Goal: Find specific page/section: Find specific page/section

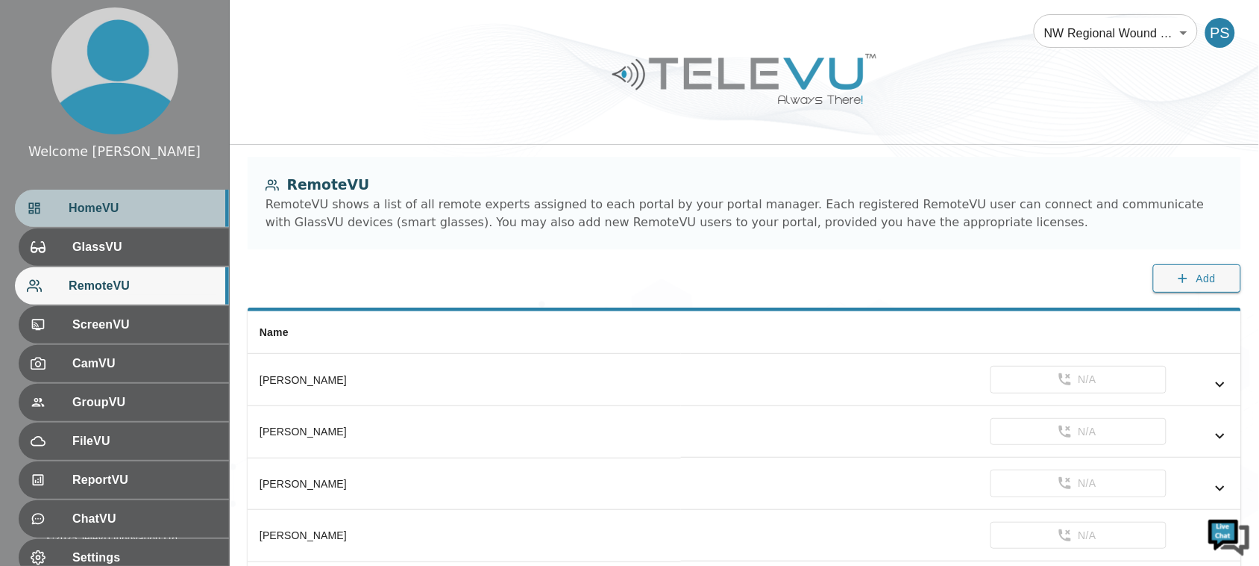
click at [133, 206] on span "HomeVU" at bounding box center [143, 208] width 148 height 18
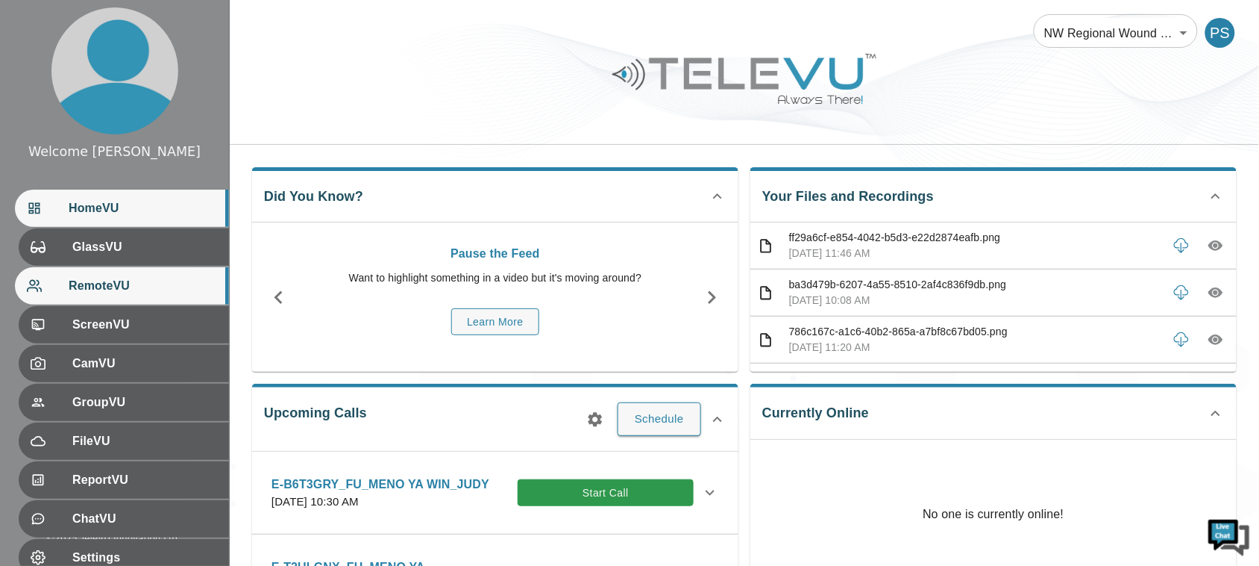
click at [137, 297] on div "RemoteVU" at bounding box center [122, 285] width 214 height 37
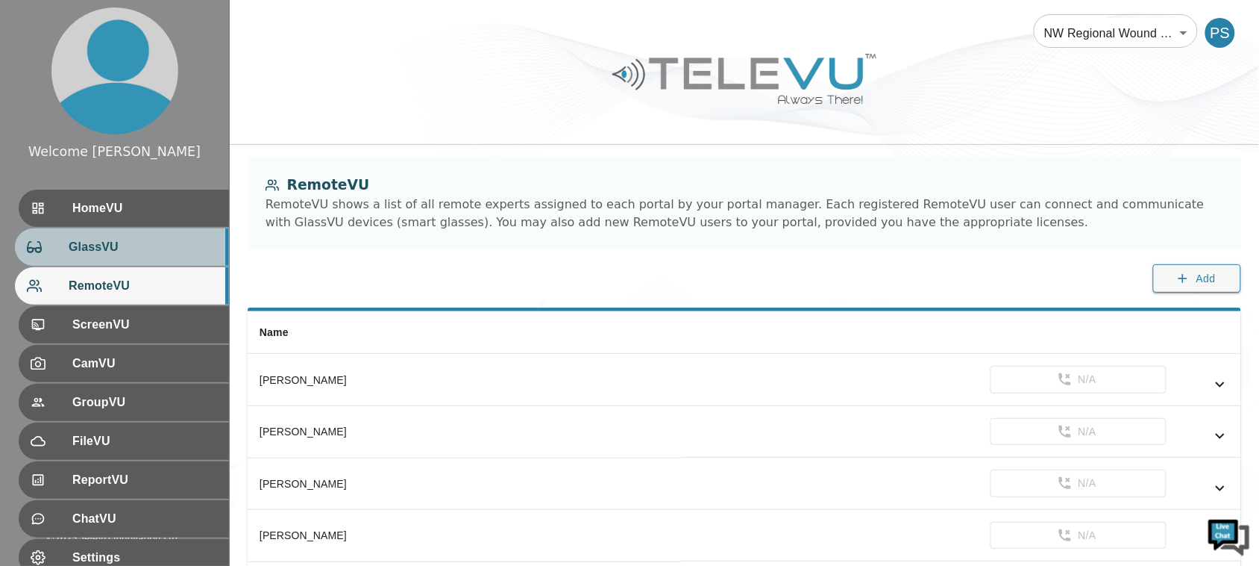
click at [121, 256] on div "GlassVU" at bounding box center [122, 246] width 214 height 37
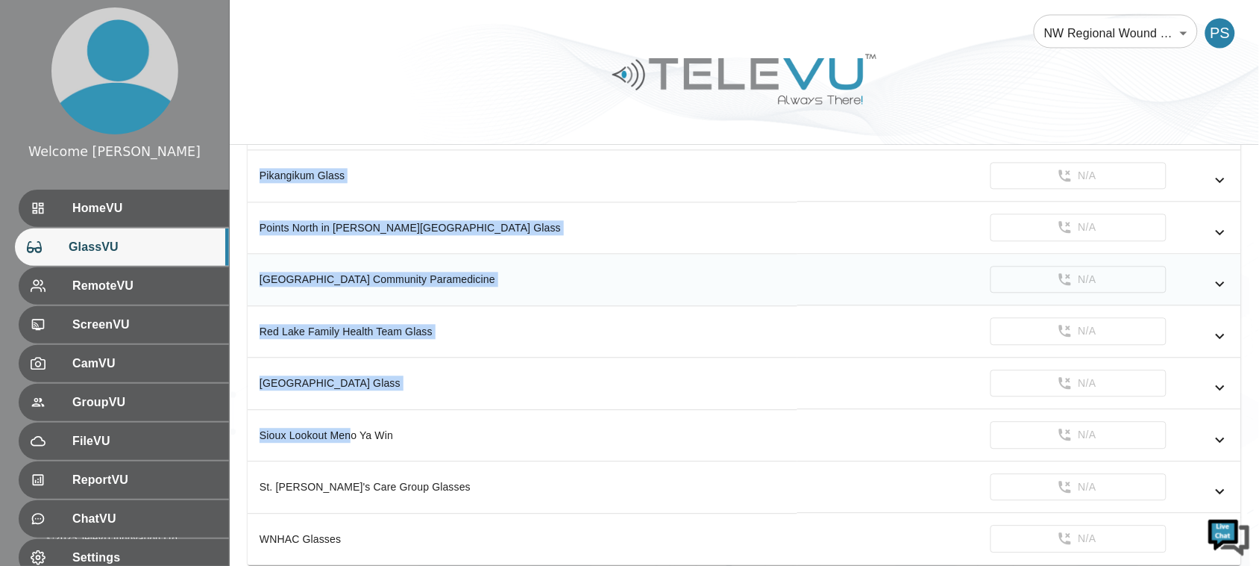
scroll to position [944, 0]
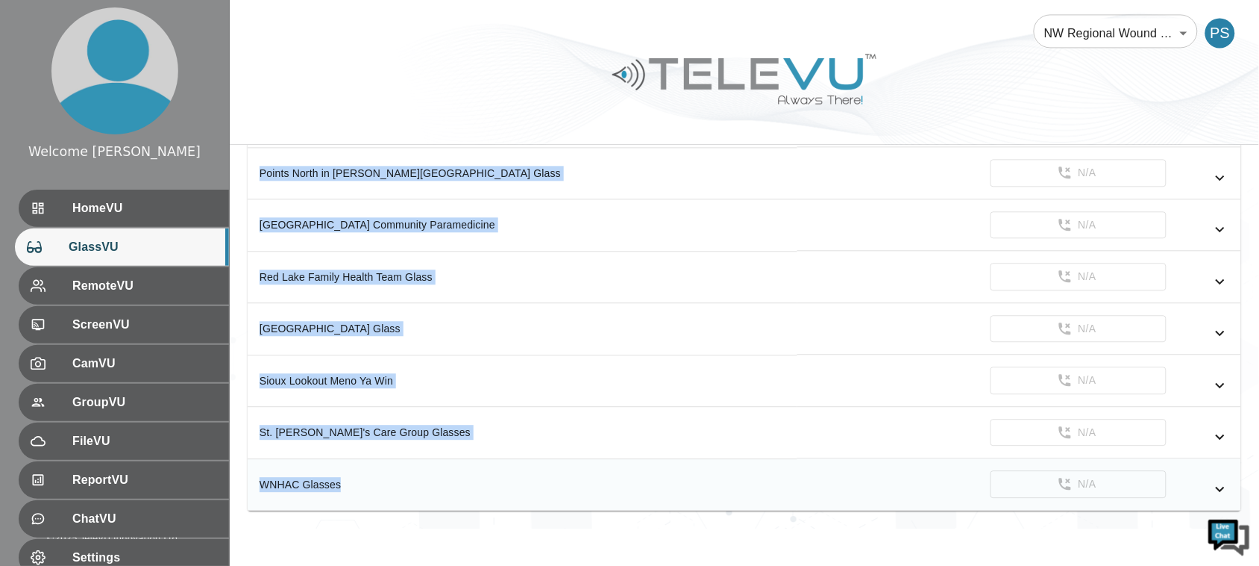
drag, startPoint x: 262, startPoint y: 275, endPoint x: 352, endPoint y: 460, distance: 205.9
copy tbody "Atikokan Family Health Team Glass N/A Demo Glass N/A Dilico Glass N/A Dilico Gl…"
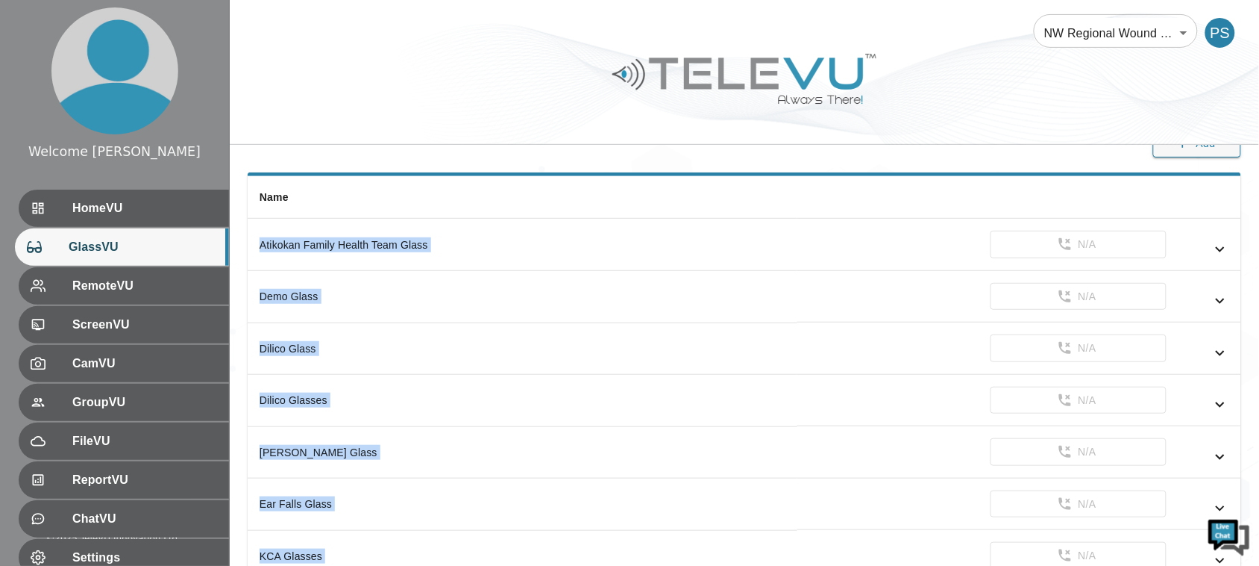
scroll to position [104, 0]
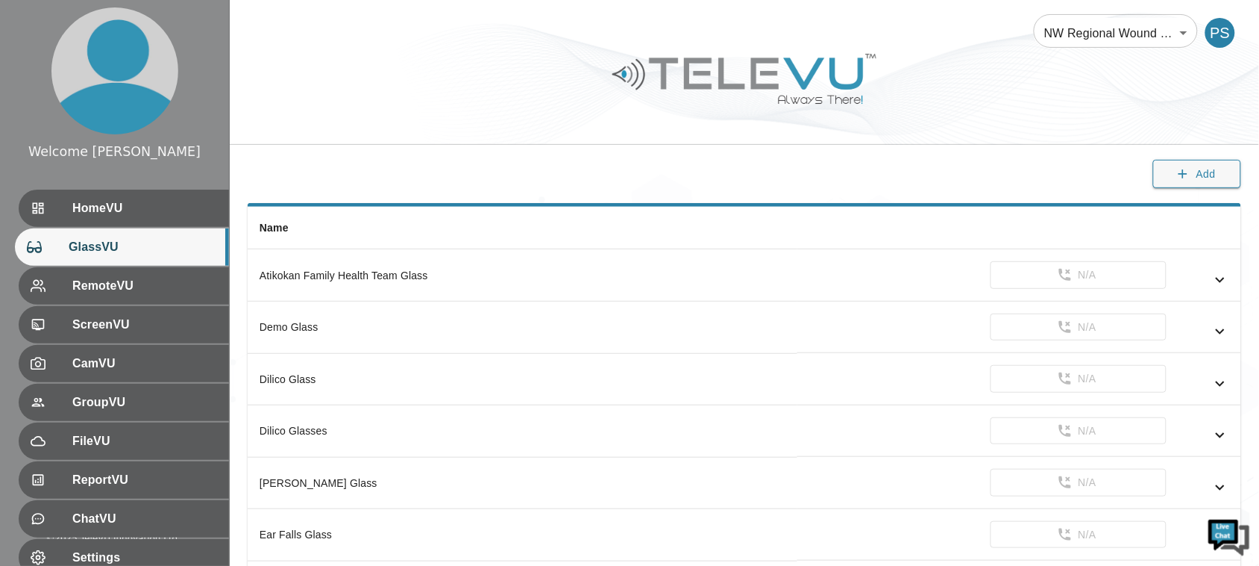
click at [561, 151] on div "GlassVU GlassVU shows a list of all smart glasses and devices assigned to each …" at bounding box center [745, 127] width 1030 height 151
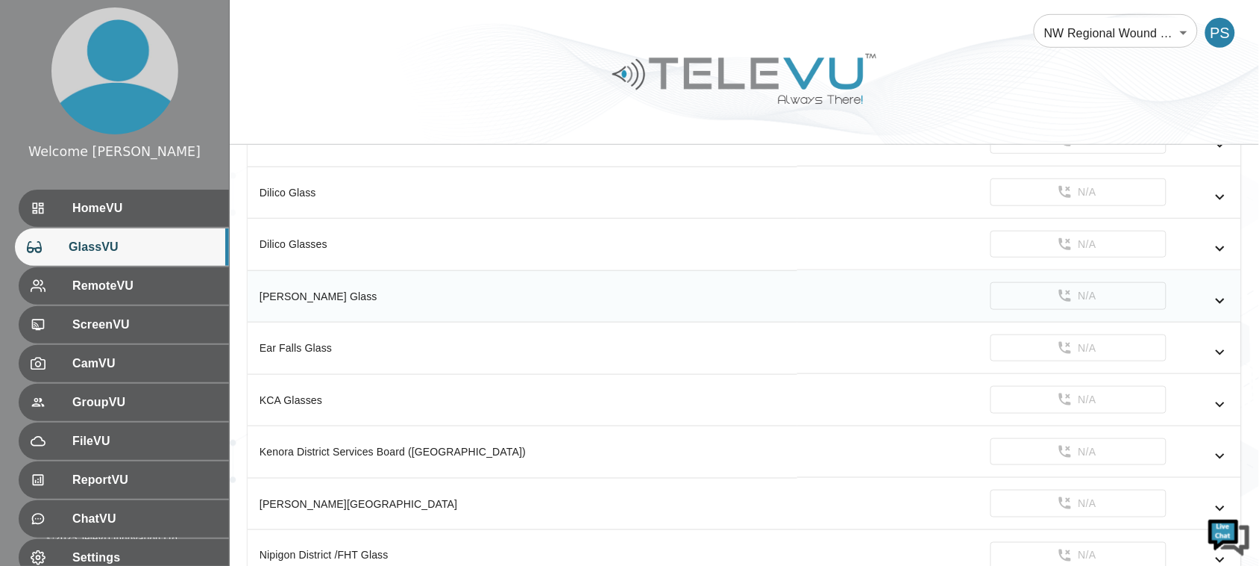
scroll to position [384, 0]
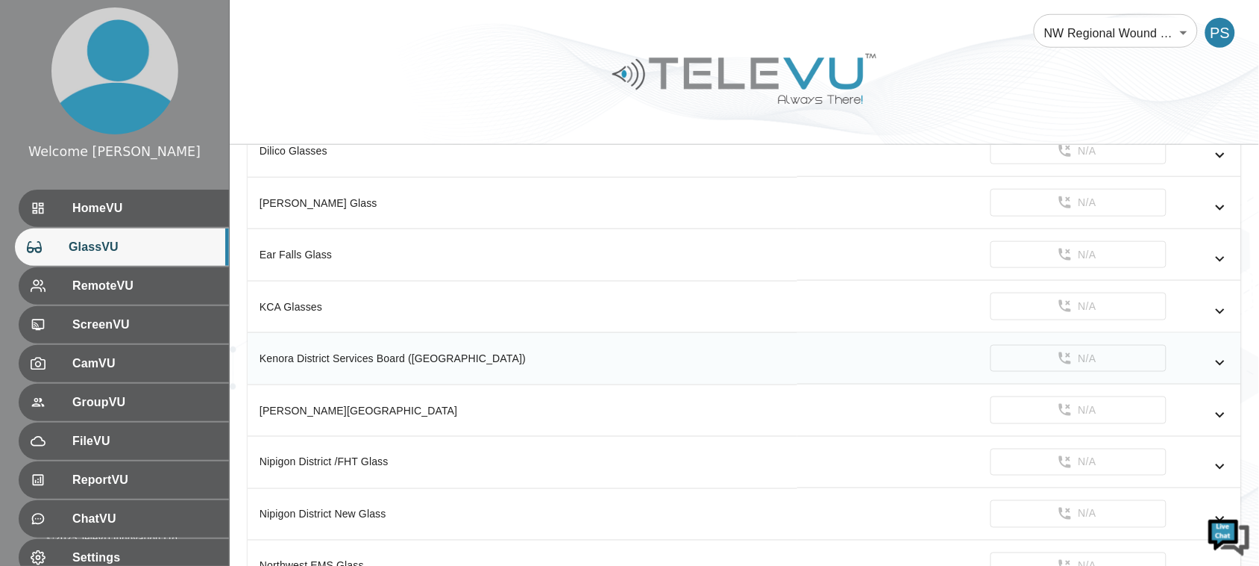
click at [453, 362] on div "Kenora District Services Board ([GEOGRAPHIC_DATA])" at bounding box center [523, 358] width 526 height 15
click at [496, 384] on th "Kenora District Services Board ([GEOGRAPHIC_DATA])" at bounding box center [523, 359] width 550 height 52
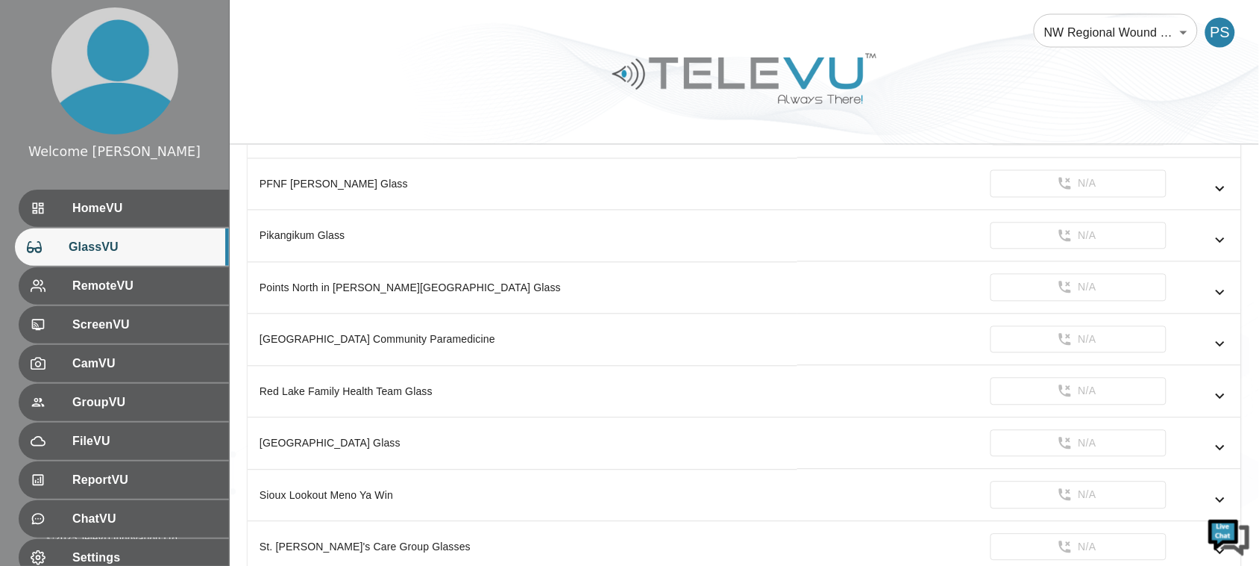
scroll to position [851, 0]
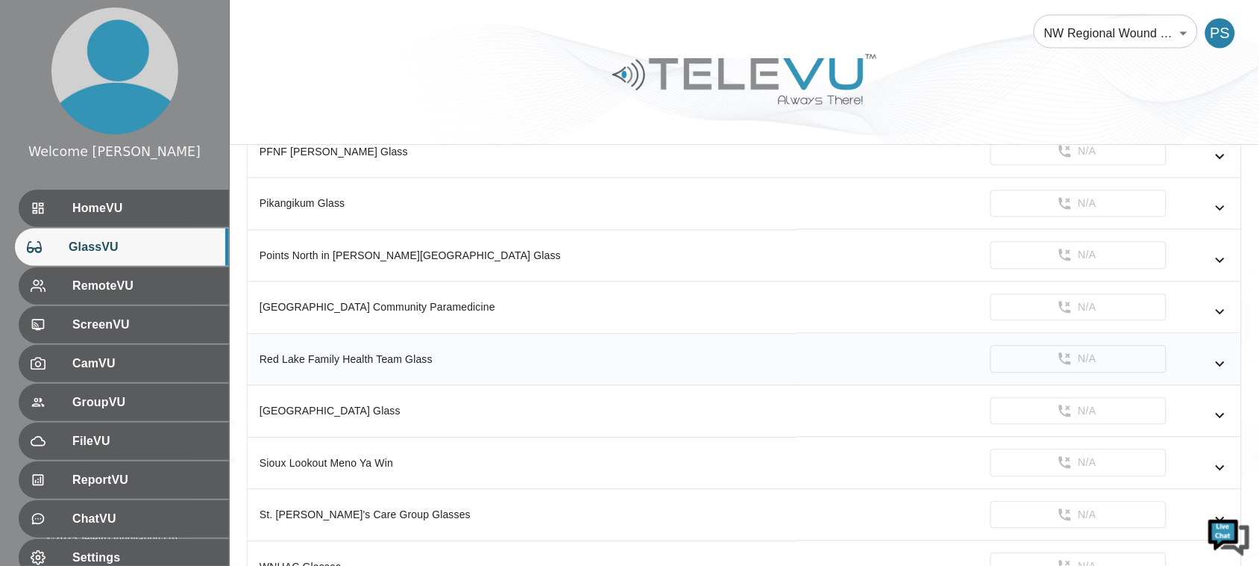
click at [381, 360] on div "Red Lake Family Health Team Glass" at bounding box center [523, 358] width 526 height 15
click at [411, 418] on div "[GEOGRAPHIC_DATA] Glass" at bounding box center [523, 410] width 526 height 15
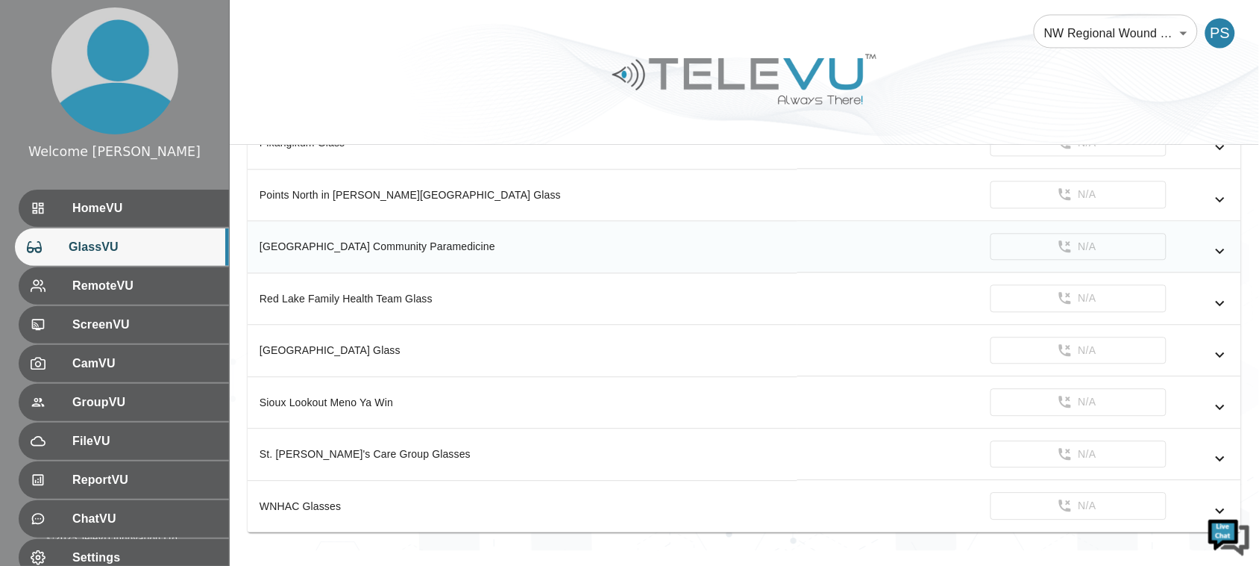
scroll to position [944, 0]
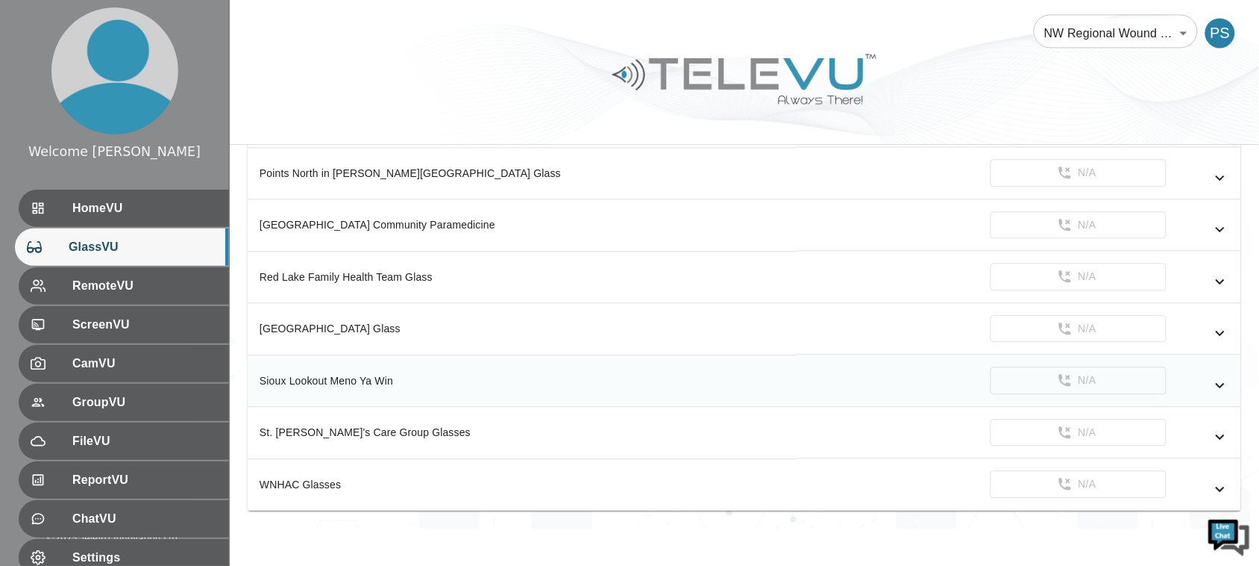
click at [366, 381] on div "Sioux Lookout Meno Ya Win" at bounding box center [523, 380] width 526 height 15
click at [363, 322] on div "[GEOGRAPHIC_DATA] Glass" at bounding box center [523, 328] width 526 height 15
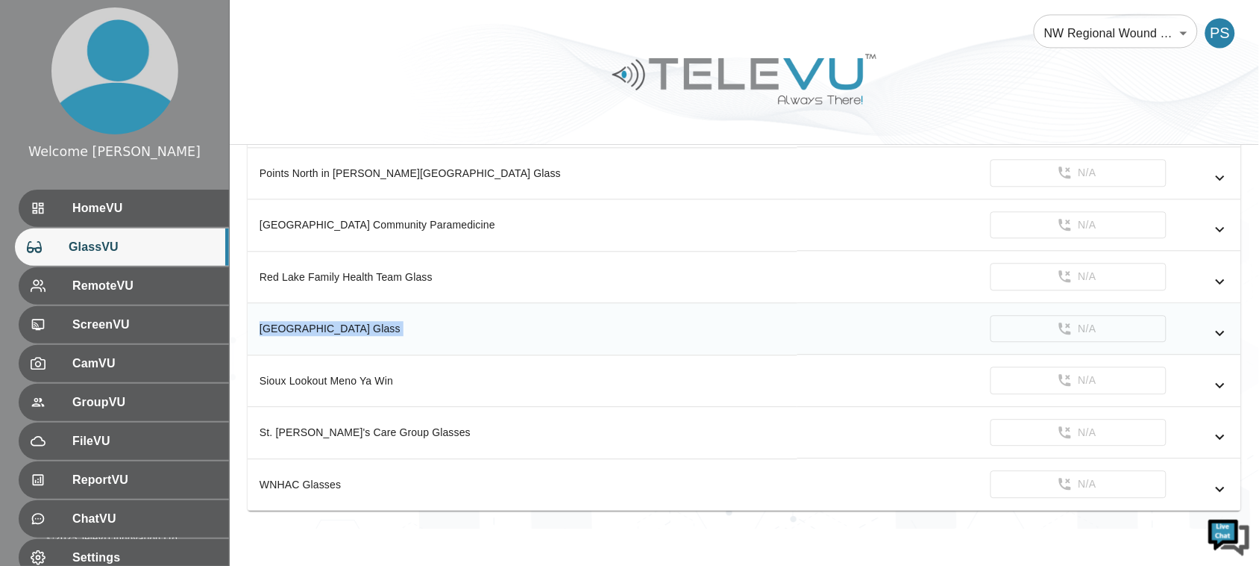
click at [363, 322] on div "[GEOGRAPHIC_DATA] Glass" at bounding box center [523, 328] width 526 height 15
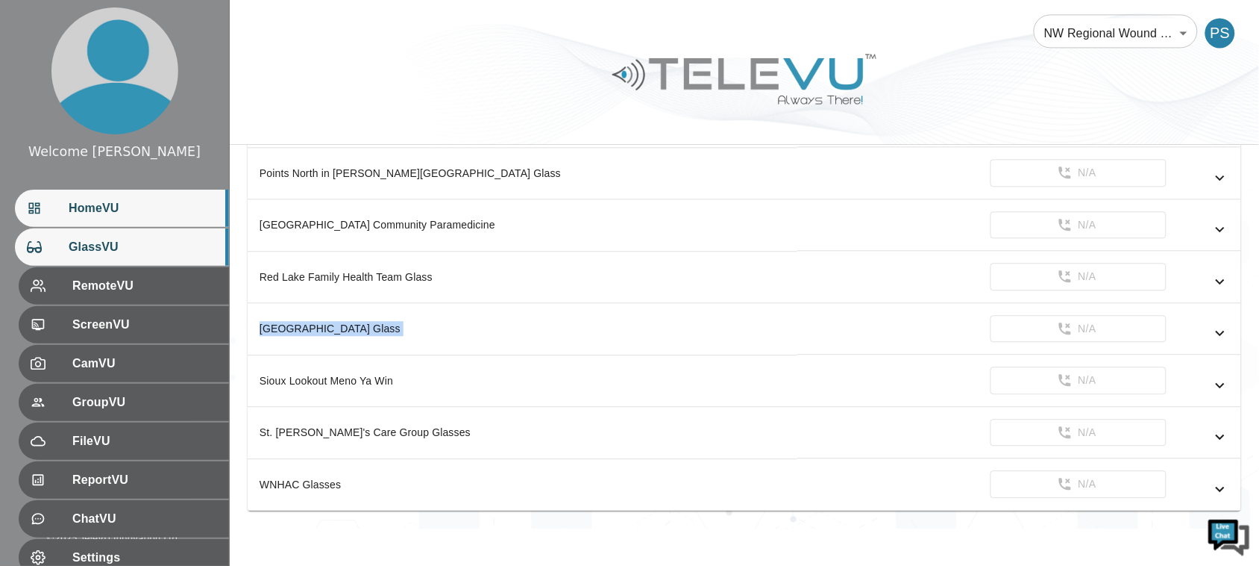
click at [131, 191] on div "HomeVU" at bounding box center [122, 208] width 214 height 37
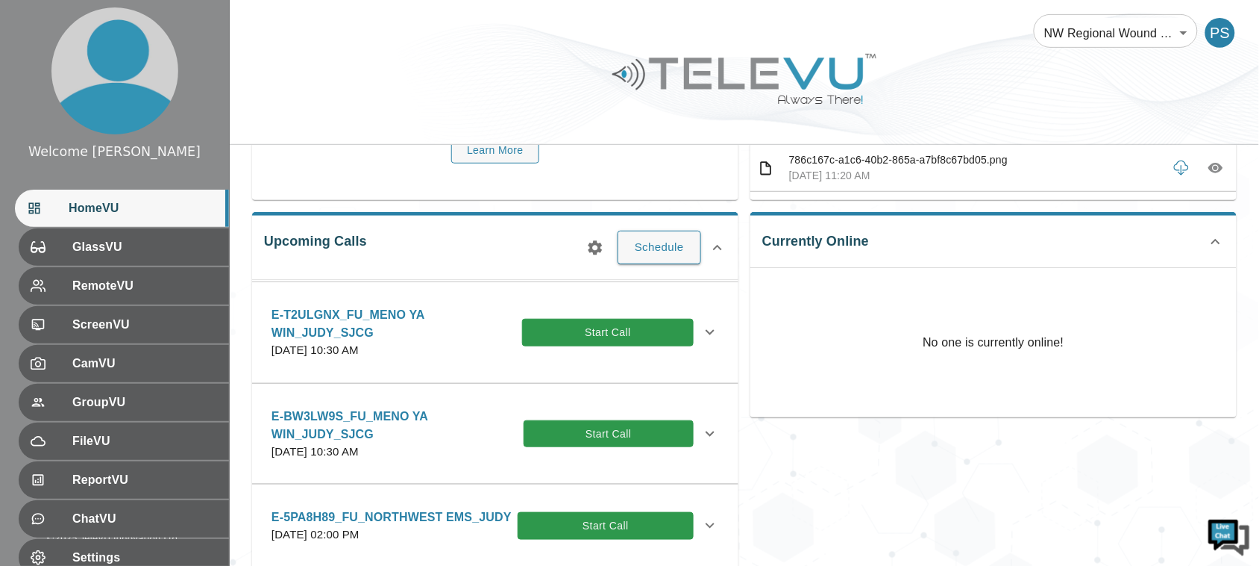
scroll to position [187, 0]
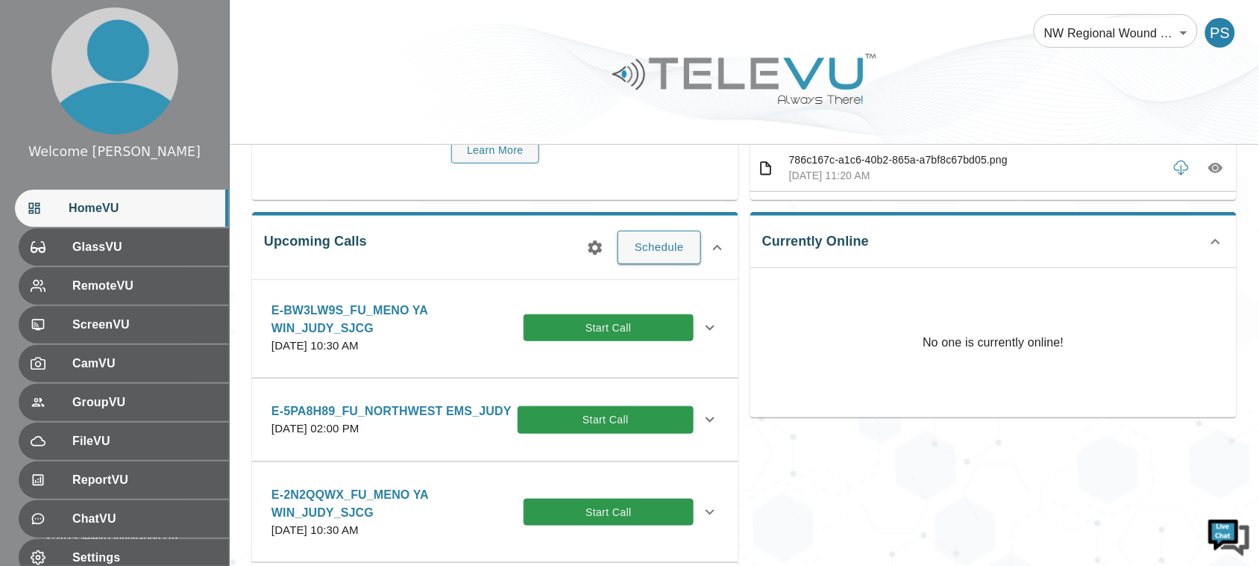
click at [701, 331] on icon at bounding box center [710, 328] width 18 height 18
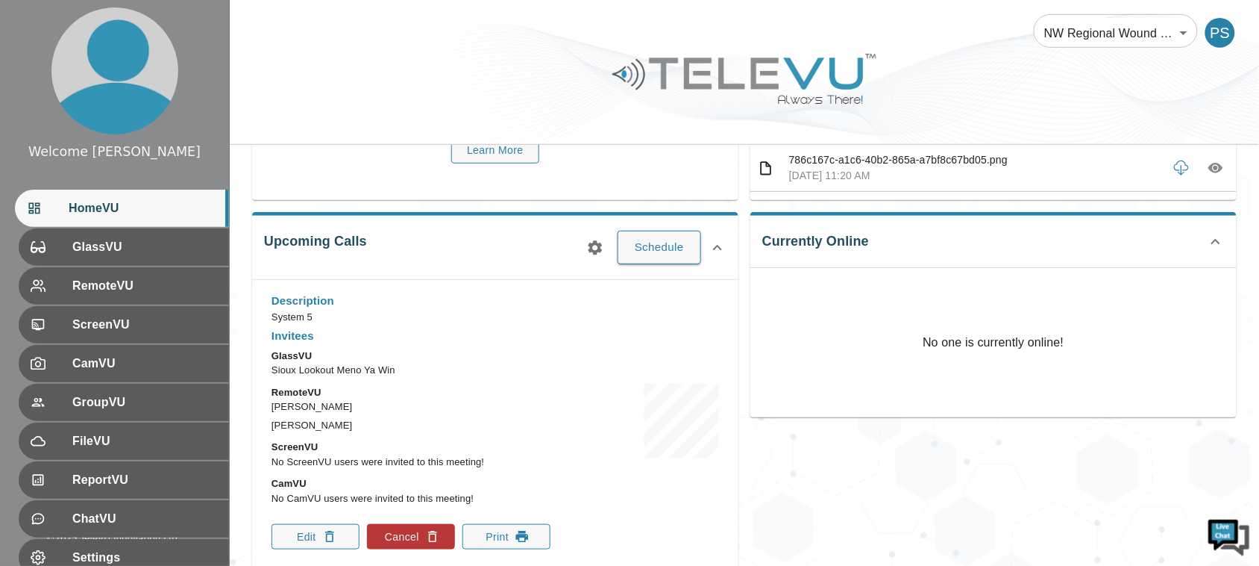
scroll to position [280, 0]
